Goal: Navigation & Orientation: Understand site structure

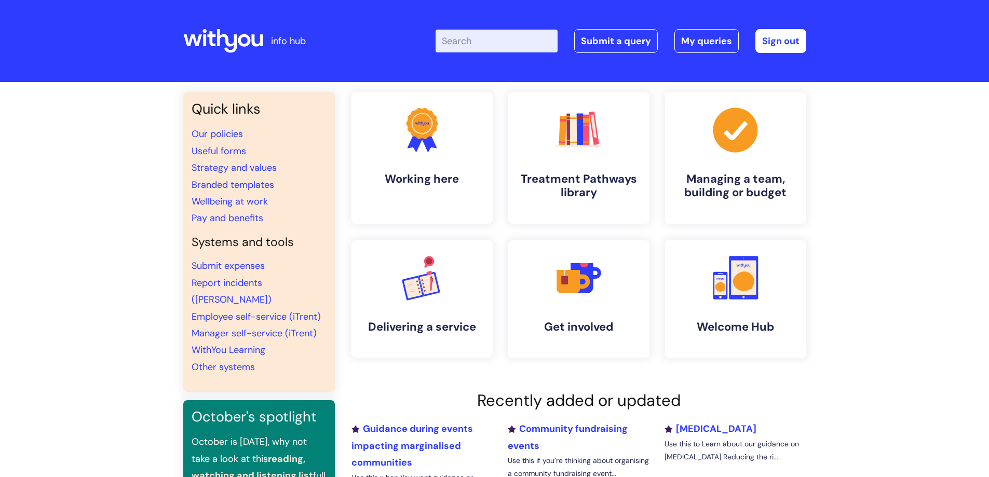
click at [235, 39] on icon at bounding box center [226, 41] width 20 height 24
click at [250, 39] on icon at bounding box center [223, 41] width 80 height 25
drag, startPoint x: 0, startPoint y: 0, endPoint x: 157, endPoint y: 129, distance: 203.5
click at [157, 129] on div "Quick links Our policies Useful forms Strategy and values Branded templates Wel…" at bounding box center [494, 355] width 989 height 547
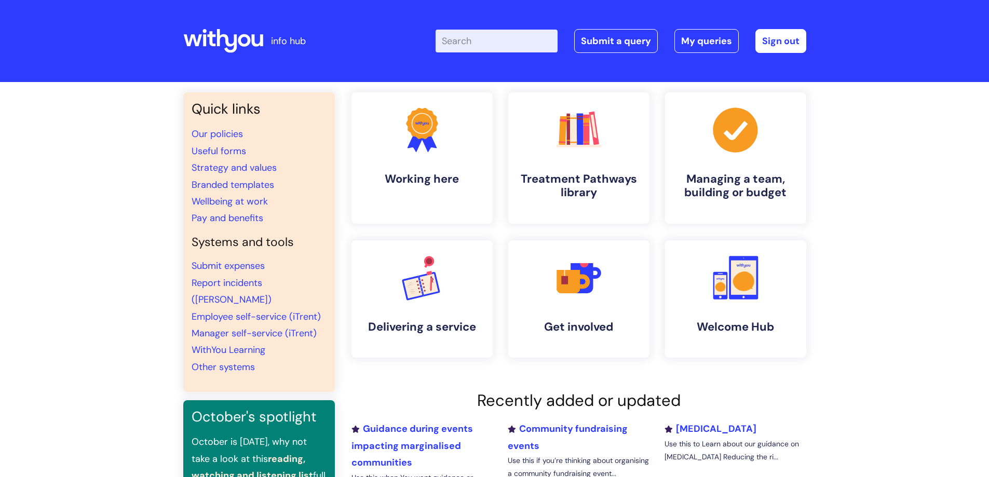
drag, startPoint x: 896, startPoint y: 42, endPoint x: 925, endPoint y: 17, distance: 37.9
click at [925, 17] on header "info hub Enter your search term here... Search Submit a query My queries Welcom…" at bounding box center [494, 41] width 989 height 82
